Goal: Navigation & Orientation: Find specific page/section

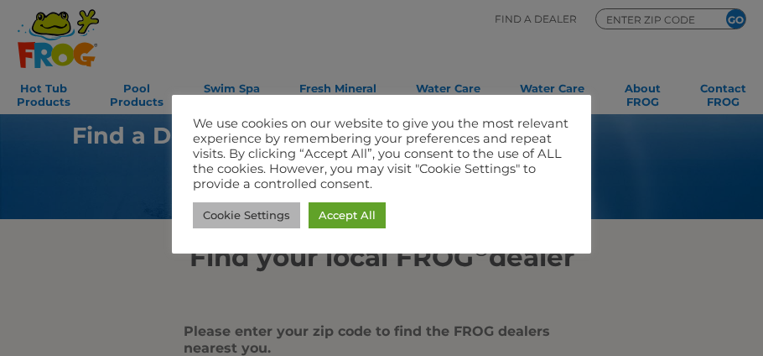
click at [229, 209] on link "Cookie Settings" at bounding box center [246, 215] width 107 height 26
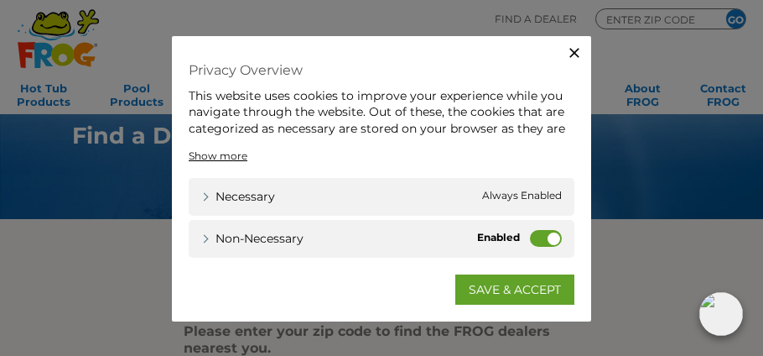
drag, startPoint x: 555, startPoint y: 239, endPoint x: 537, endPoint y: 239, distance: 18.5
click at [537, 239] on label "Non-necessary" at bounding box center [546, 237] width 32 height 17
click at [0, 0] on input "Non-necessary" at bounding box center [0, 0] width 0 height 0
click at [572, 49] on icon "button" at bounding box center [574, 52] width 17 height 17
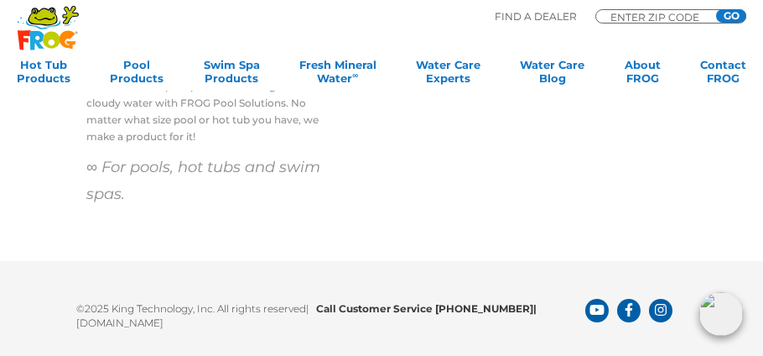
scroll to position [1711, 0]
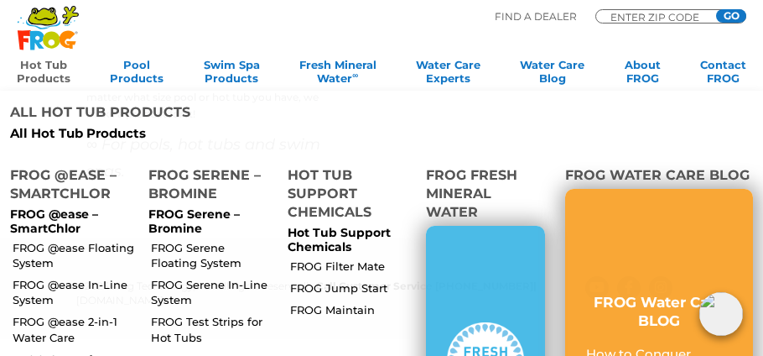
click at [33, 65] on link "Hot Tub Products" at bounding box center [44, 75] width 54 height 34
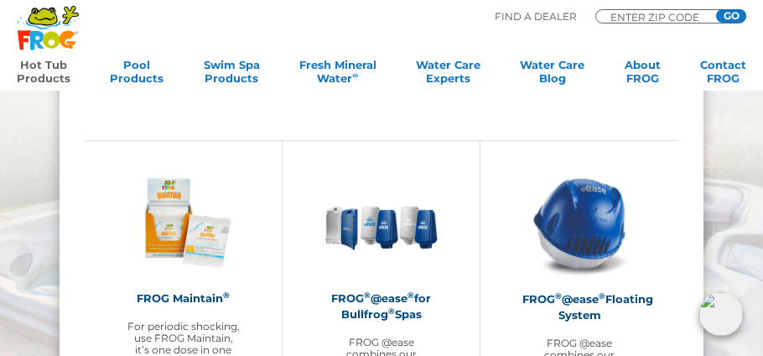
scroll to position [1225, 0]
